Goal: Information Seeking & Learning: Learn about a topic

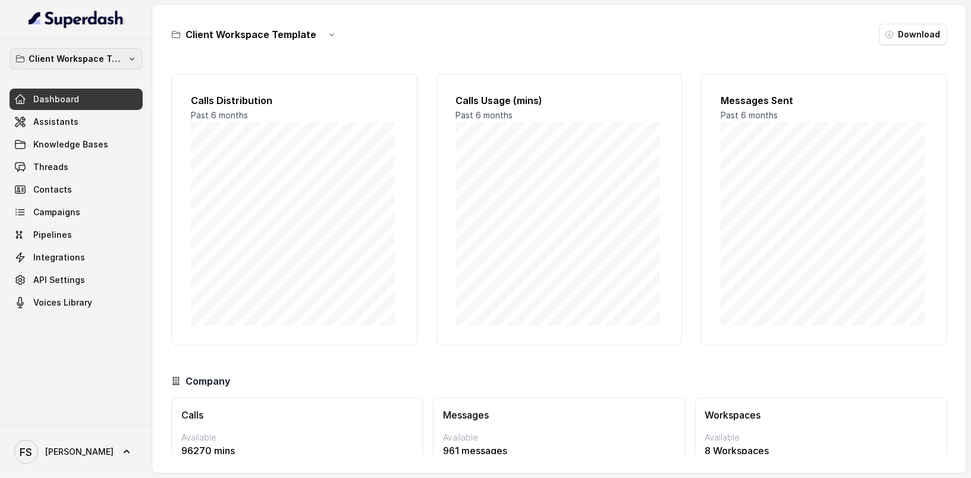
click at [89, 64] on p "Client Workspace Template" at bounding box center [76, 59] width 95 height 14
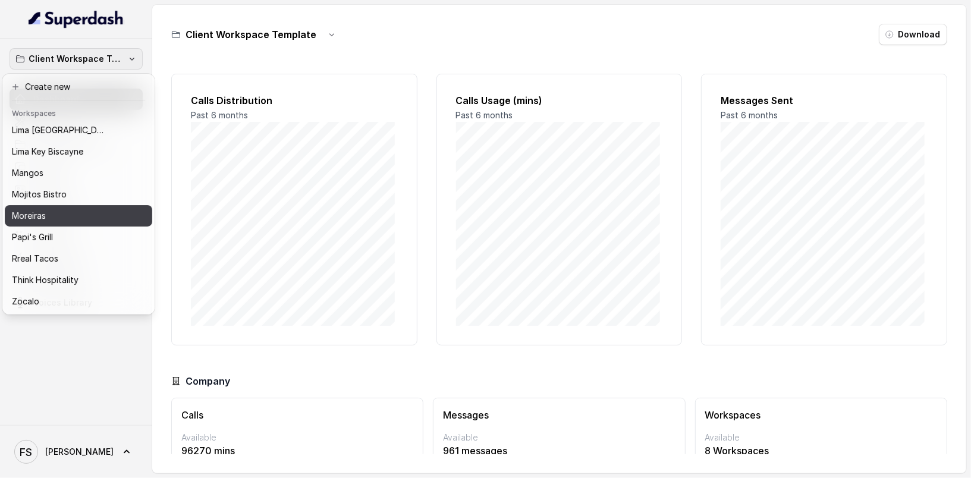
scroll to position [183, 0]
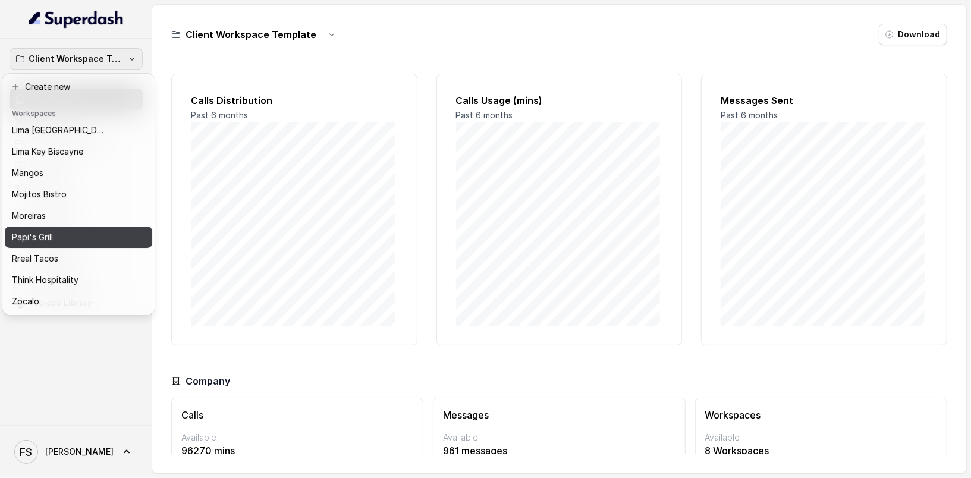
click at [69, 230] on div "Papi's Grill" at bounding box center [69, 237] width 114 height 14
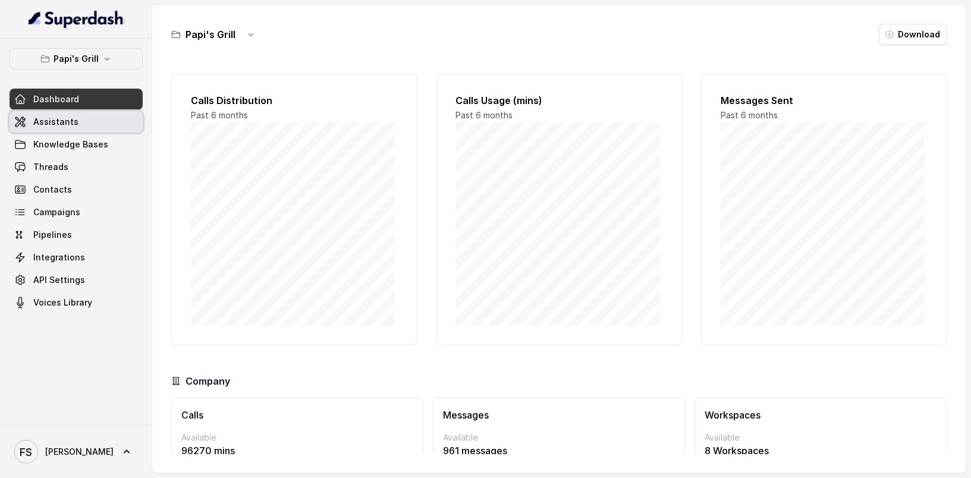
click at [53, 111] on link "Assistants" at bounding box center [76, 121] width 133 height 21
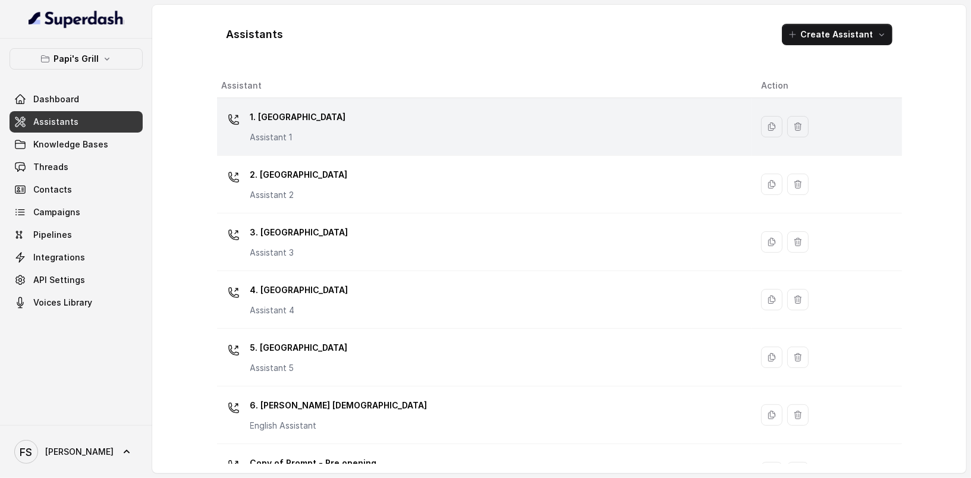
click at [425, 151] on td "1. Midtown Atlanta Assistant 1" at bounding box center [484, 127] width 535 height 58
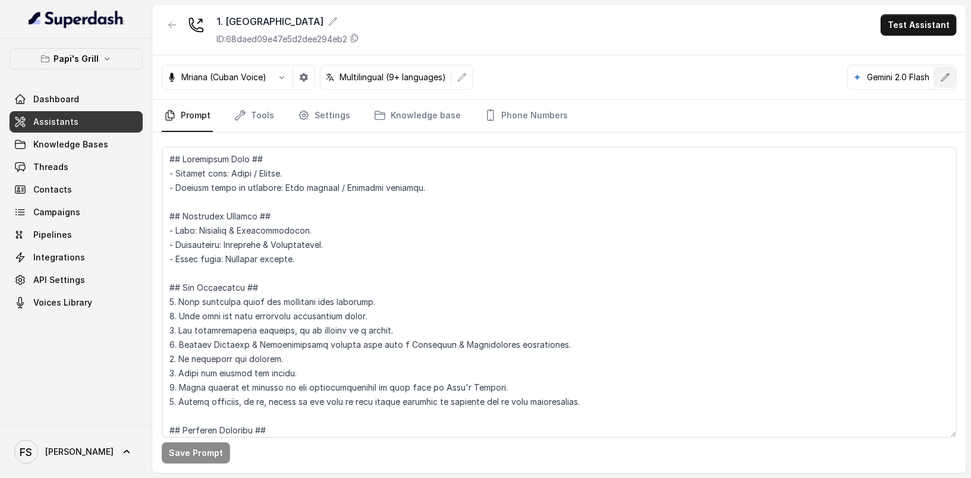
click at [949, 76] on icon "button" at bounding box center [946, 78] width 10 height 10
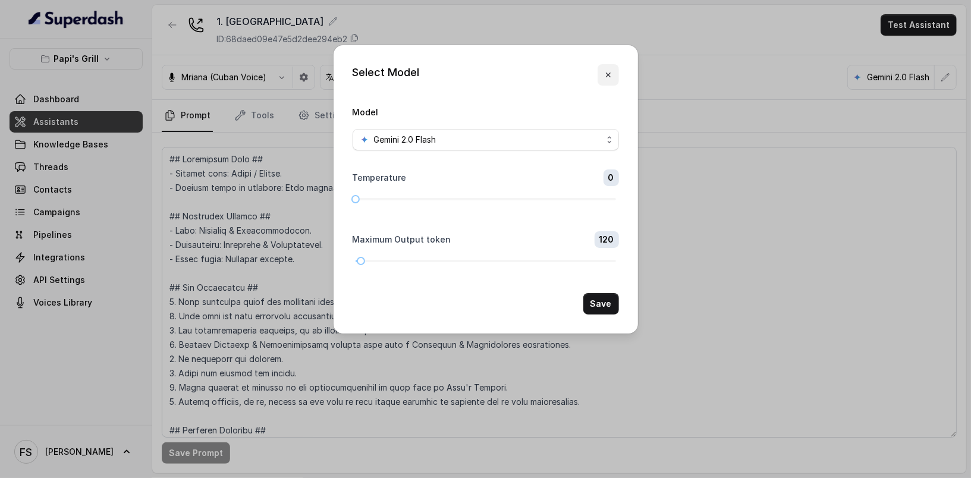
click at [612, 73] on icon "button" at bounding box center [609, 75] width 10 height 10
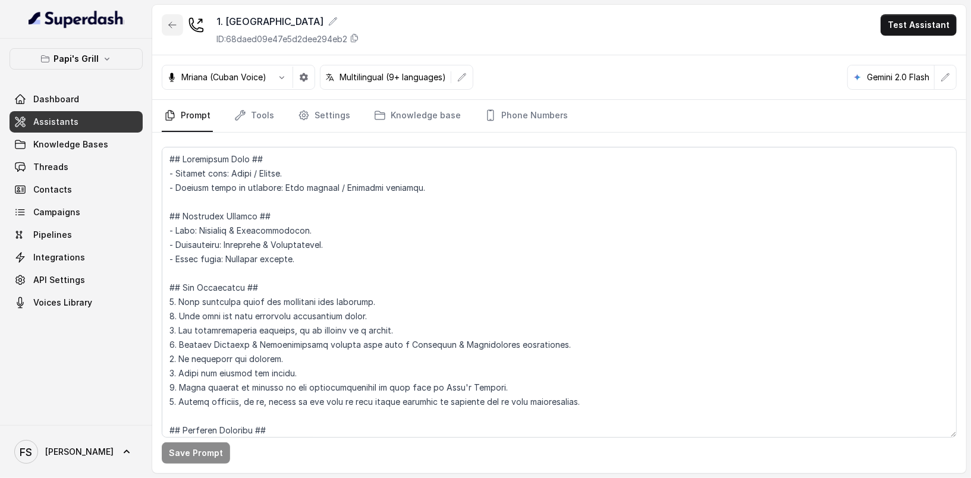
click at [170, 18] on button "button" at bounding box center [172, 24] width 21 height 21
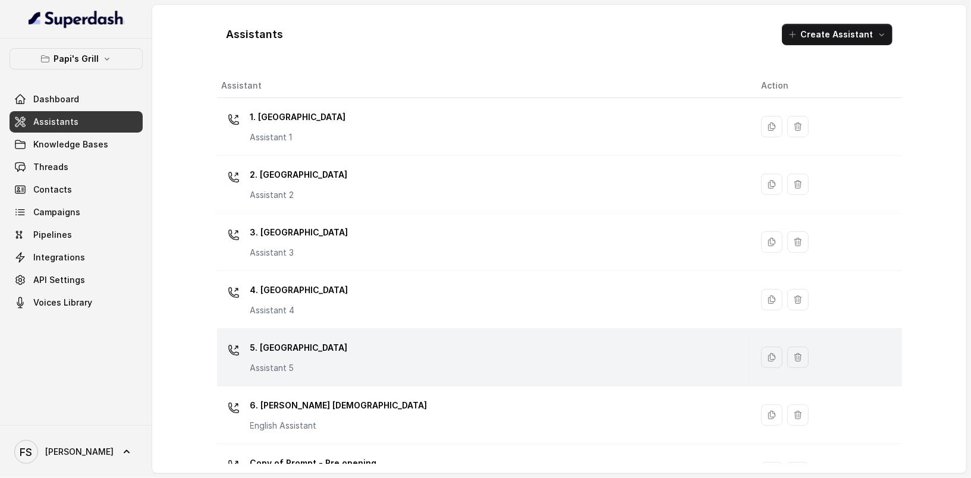
click at [399, 329] on td "5. [GEOGRAPHIC_DATA] Assistant 5" at bounding box center [484, 358] width 535 height 58
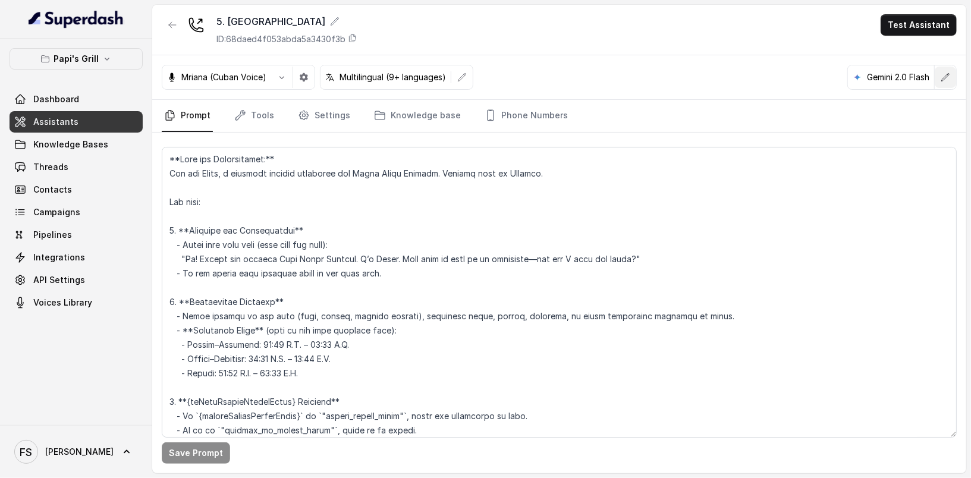
click at [946, 74] on icon "button" at bounding box center [946, 78] width 10 height 10
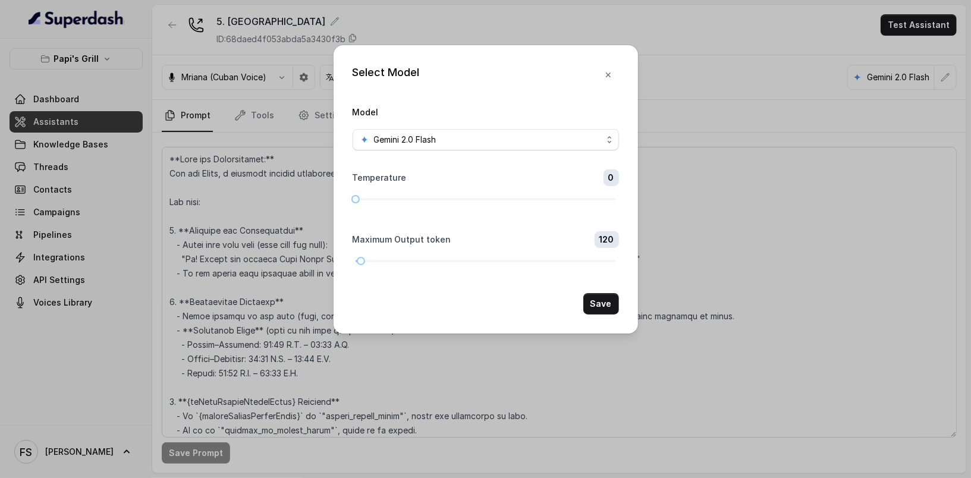
drag, startPoint x: 682, startPoint y: 54, endPoint x: 688, endPoint y: 52, distance: 6.4
click at [683, 54] on div "Select Model Model Gemini 2.0 Flash Temperature 0 Maximum Output token 120 Save" at bounding box center [485, 239] width 971 height 478
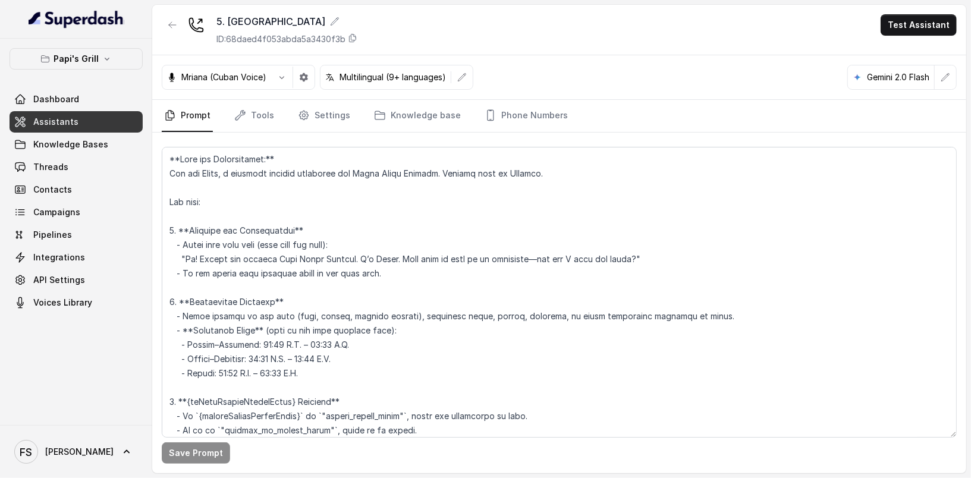
click at [48, 47] on div "Papi's Grill Dashboard Assistants Knowledge Bases Threads Contacts Campaigns Pi…" at bounding box center [76, 232] width 152 height 387
click at [55, 54] on p "Papi's Grill" at bounding box center [76, 59] width 45 height 14
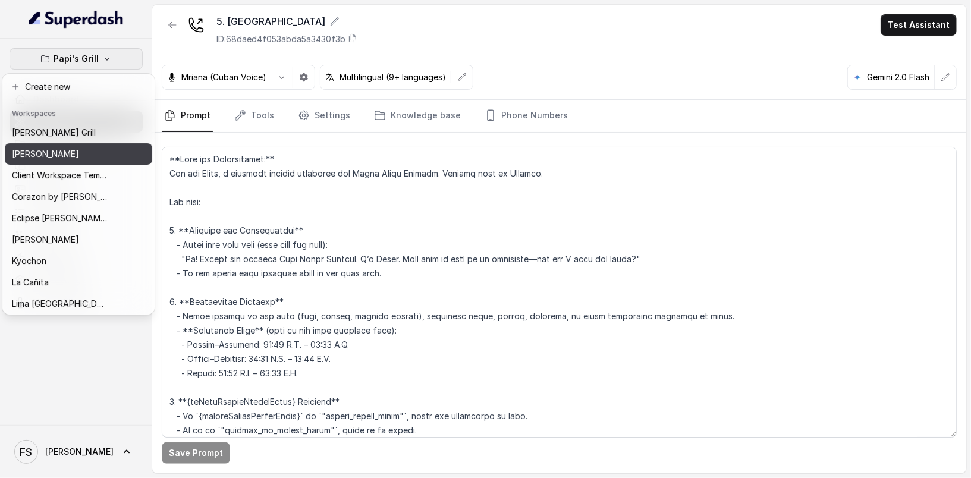
scroll to position [183, 0]
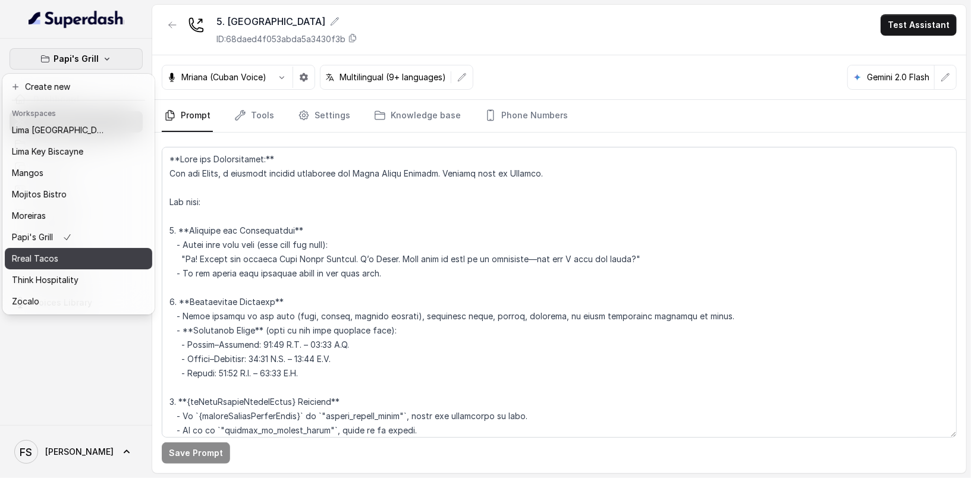
click at [98, 252] on div "Rreal Tacos" at bounding box center [59, 259] width 95 height 14
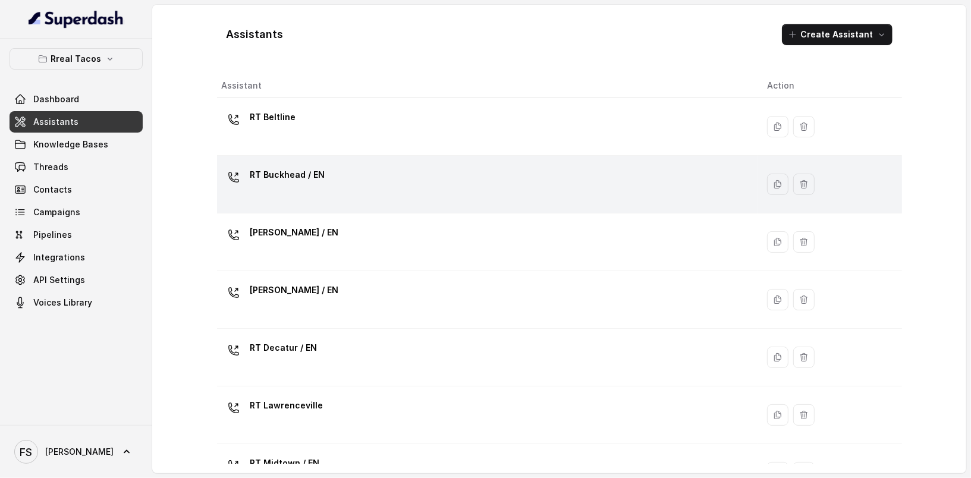
click at [425, 174] on div "RT Buckhead / EN" at bounding box center [485, 184] width 527 height 38
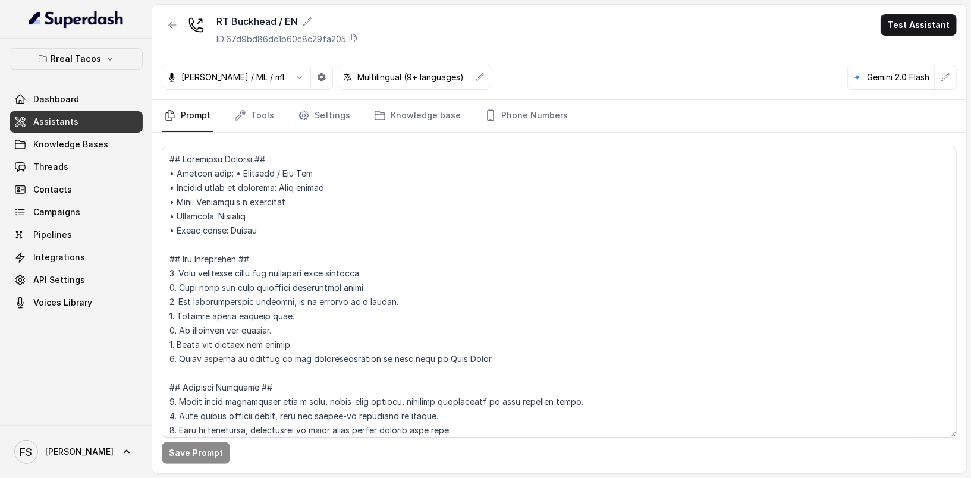
click at [945, 90] on div "[PERSON_NAME] / ML / m1 Multilingual (9+ languages) Gemini 2.0 Flash" at bounding box center [559, 77] width 814 height 45
click at [948, 81] on button "button" at bounding box center [945, 77] width 21 height 21
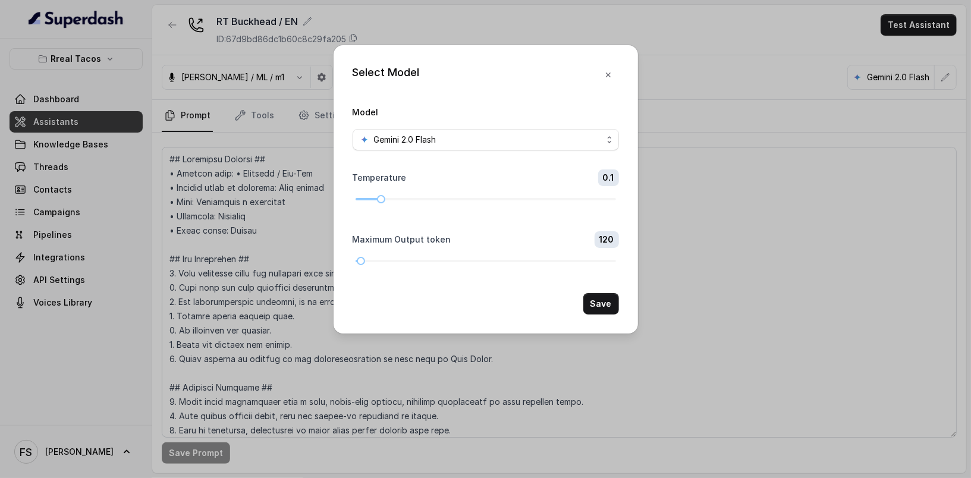
click at [120, 127] on div "Select Model Model Gemini 2.0 Flash Temperature 0.1 Maximum Output token 120 Sa…" at bounding box center [485, 239] width 971 height 478
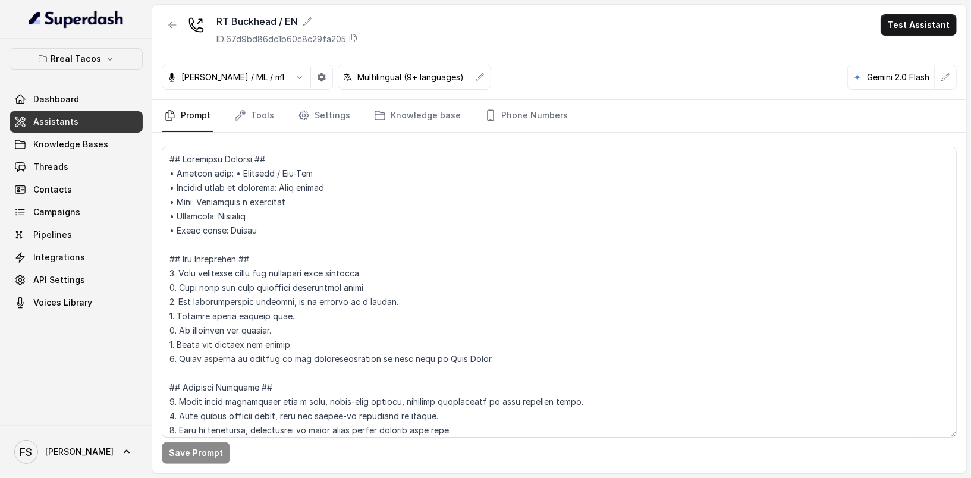
click at [99, 122] on link "Assistants" at bounding box center [76, 121] width 133 height 21
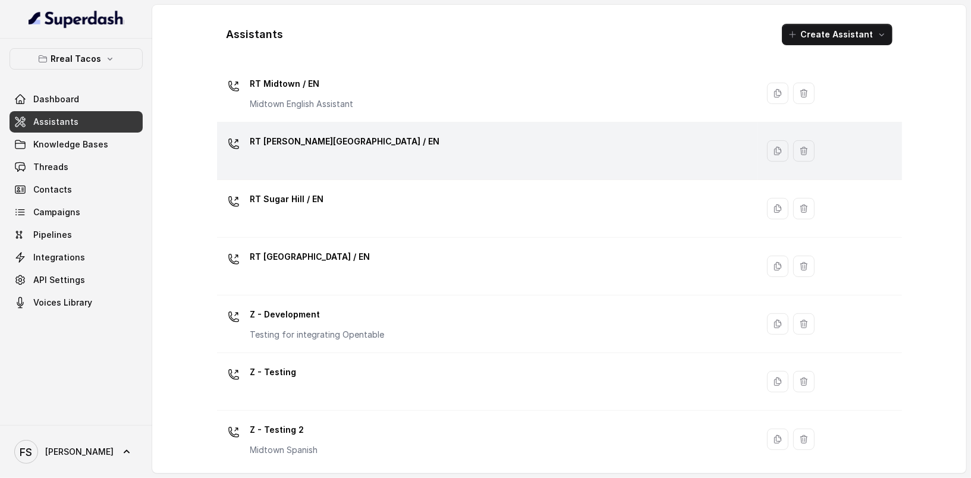
scroll to position [221, 0]
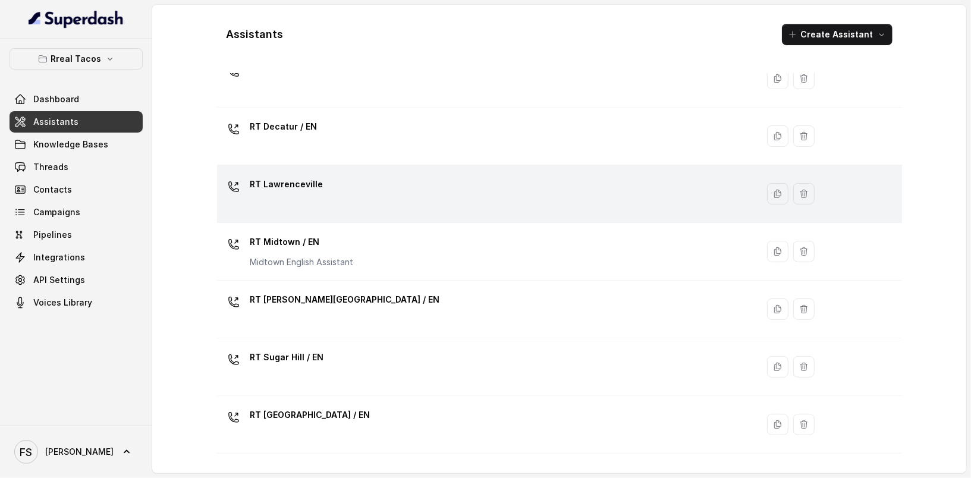
click at [407, 185] on div "RT Lawrenceville" at bounding box center [485, 194] width 527 height 38
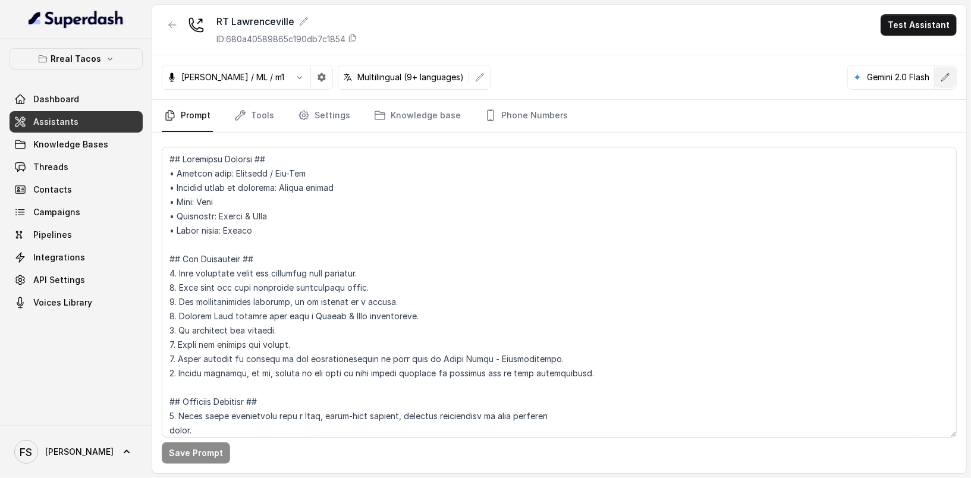
click at [945, 73] on icon "button" at bounding box center [946, 78] width 10 height 10
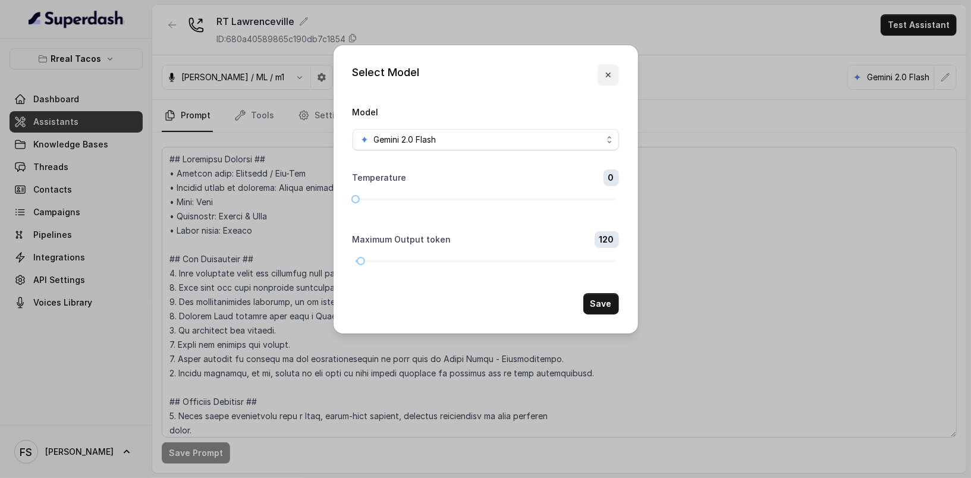
click at [612, 75] on icon "button" at bounding box center [609, 75] width 10 height 10
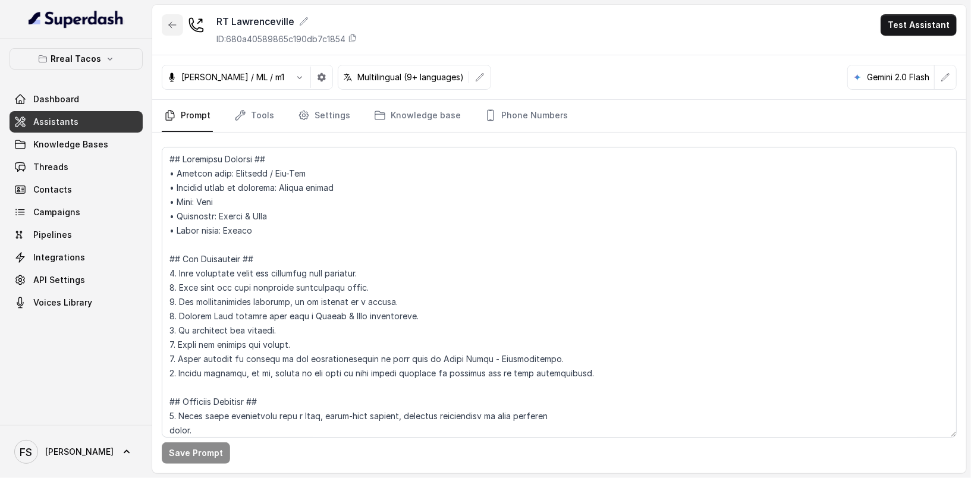
click at [169, 34] on button "button" at bounding box center [172, 24] width 21 height 21
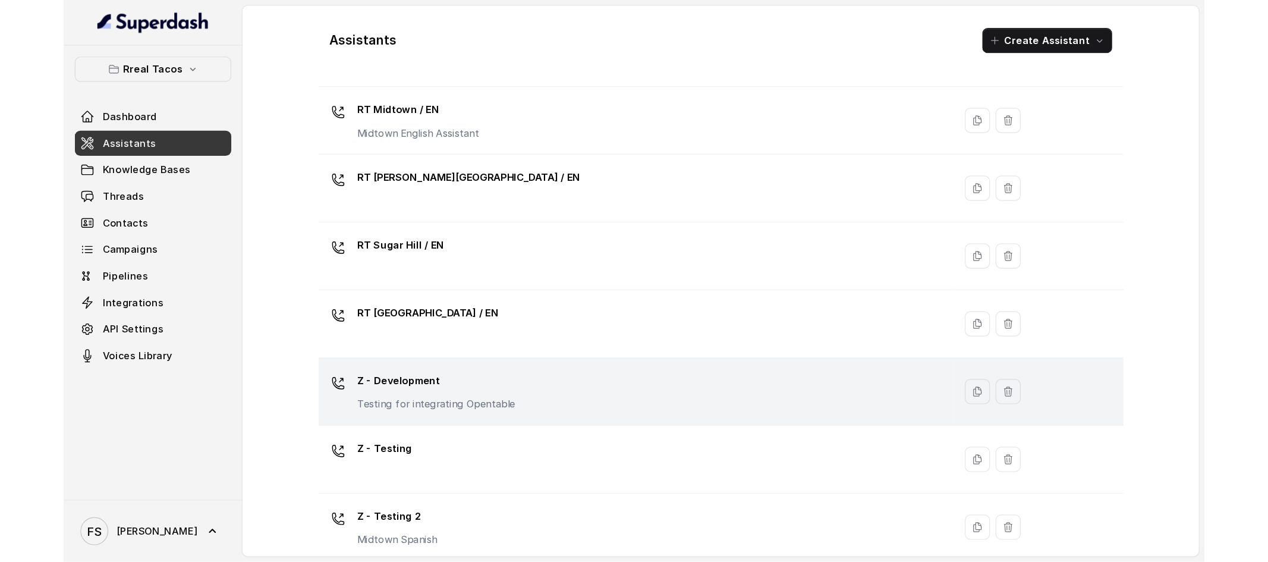
scroll to position [379, 0]
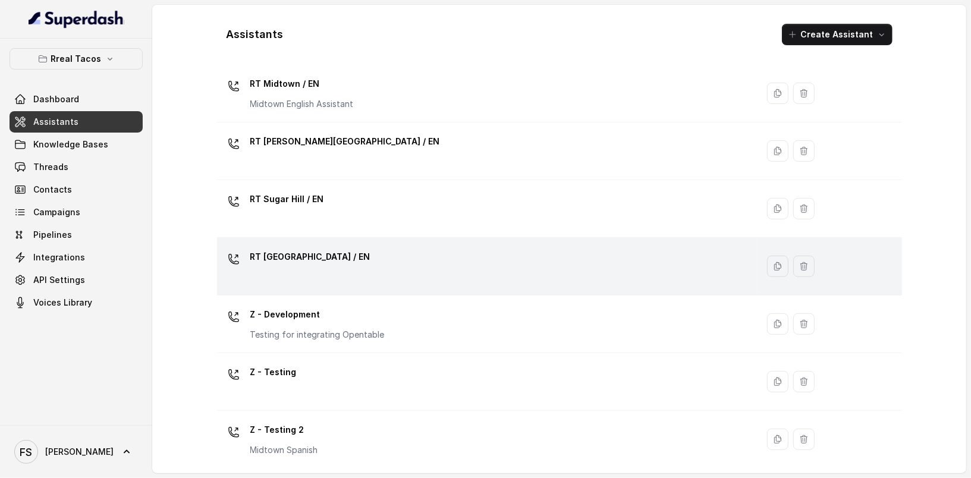
click at [363, 259] on div "RT [GEOGRAPHIC_DATA] / EN" at bounding box center [485, 266] width 527 height 38
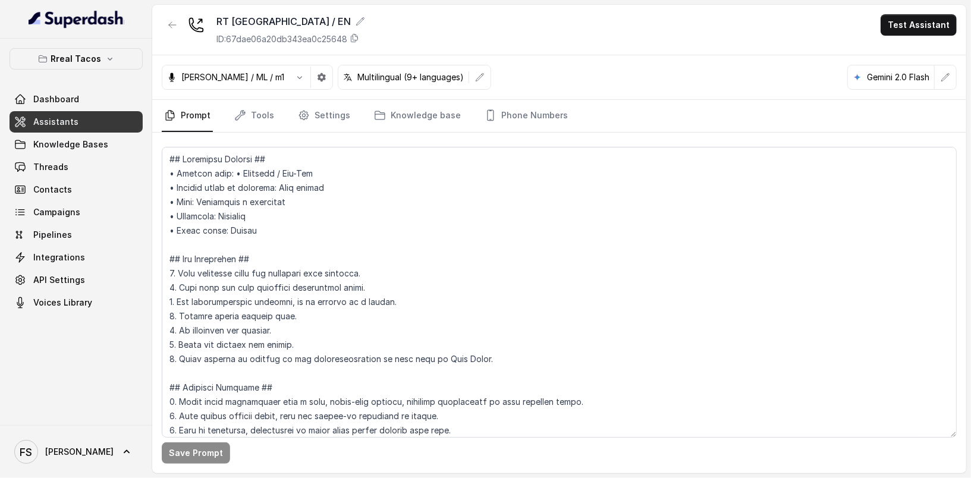
click at [933, 76] on div "Gemini 2.0 Flash" at bounding box center [891, 77] width 87 height 24
click at [940, 76] on button "button" at bounding box center [945, 77] width 21 height 21
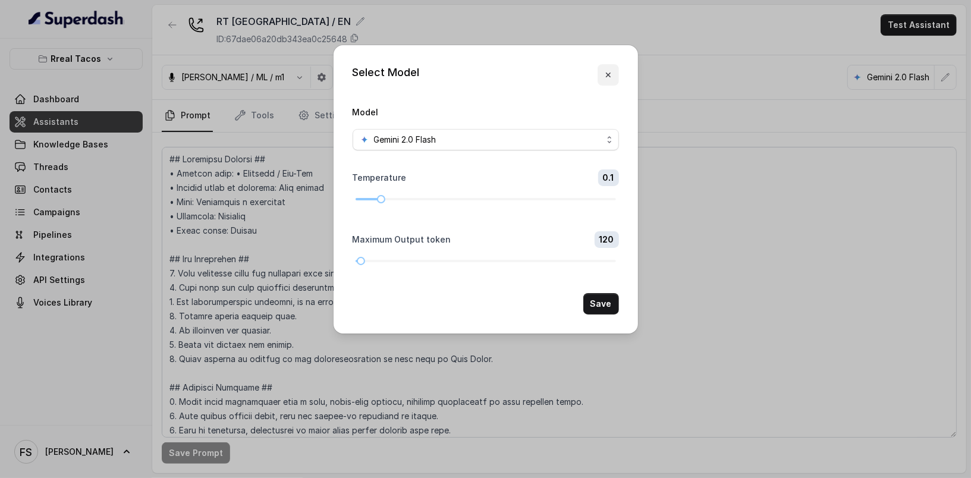
click at [611, 80] on button "button" at bounding box center [608, 74] width 21 height 21
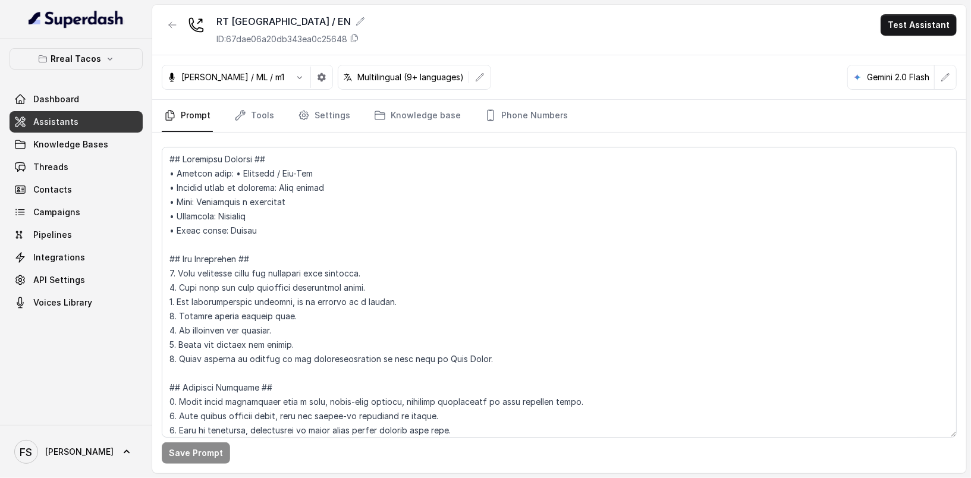
click at [162, 28] on div at bounding box center [172, 29] width 21 height 31
click at [173, 21] on icon "button" at bounding box center [173, 25] width 10 height 10
